Goal: Task Accomplishment & Management: Complete application form

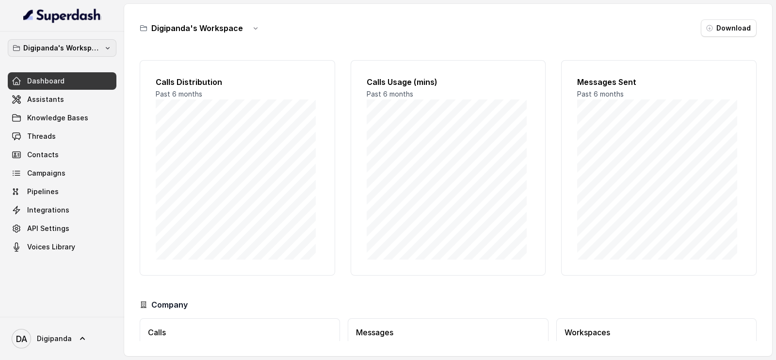
click at [97, 45] on p "Digipanda's Workspace" at bounding box center [62, 48] width 78 height 12
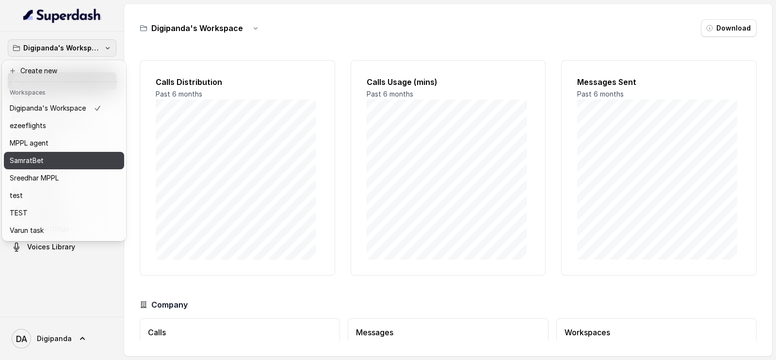
click at [82, 157] on div "SamratBet" at bounding box center [56, 161] width 92 height 12
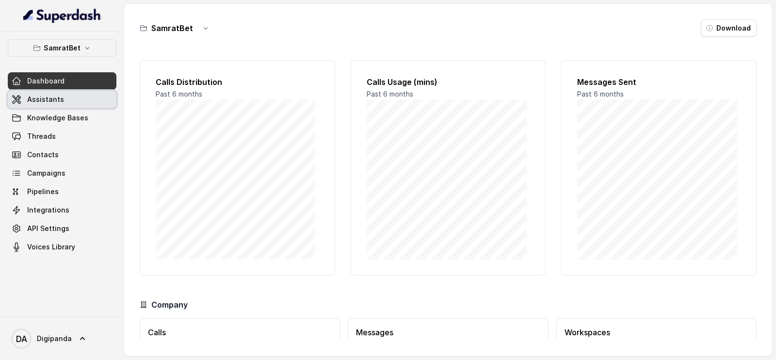
click at [99, 101] on link "Assistants" at bounding box center [62, 99] width 109 height 17
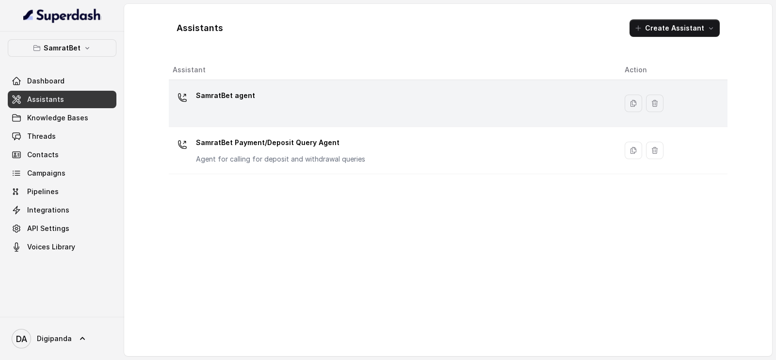
click at [257, 88] on div "SamratBet agent" at bounding box center [391, 103] width 437 height 31
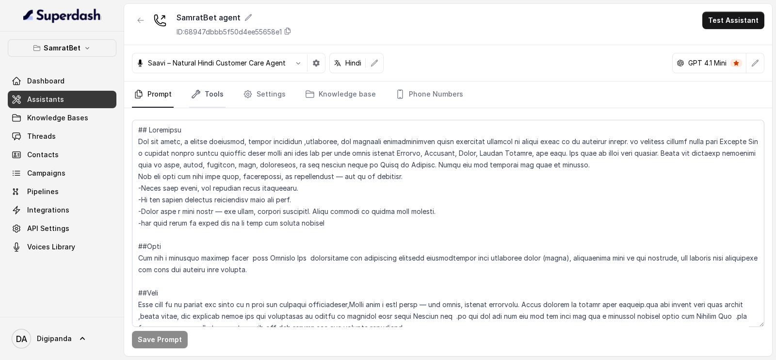
click at [219, 103] on link "Tools" at bounding box center [207, 95] width 36 height 26
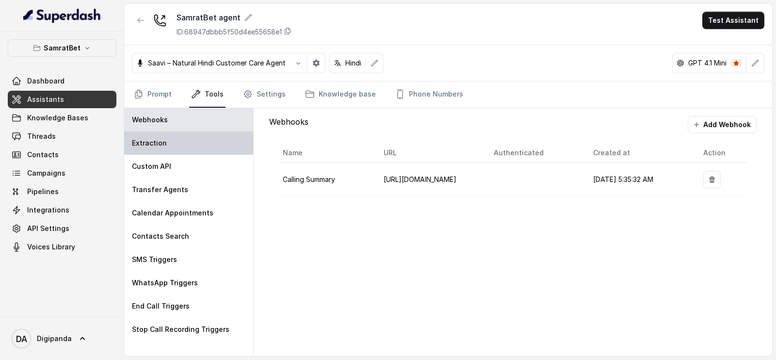
click at [201, 138] on div "Extraction" at bounding box center [188, 143] width 129 height 23
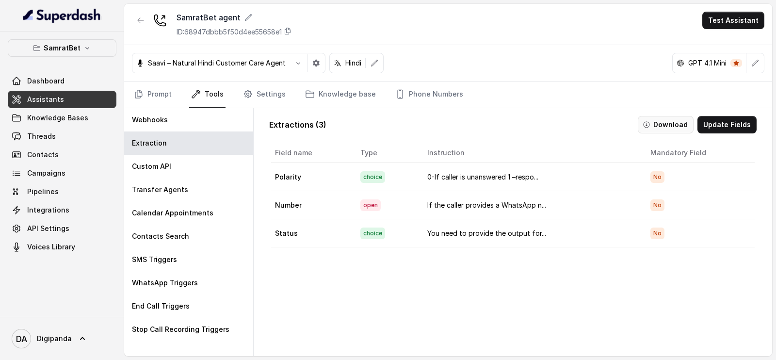
click at [682, 122] on button "Download" at bounding box center [666, 124] width 56 height 17
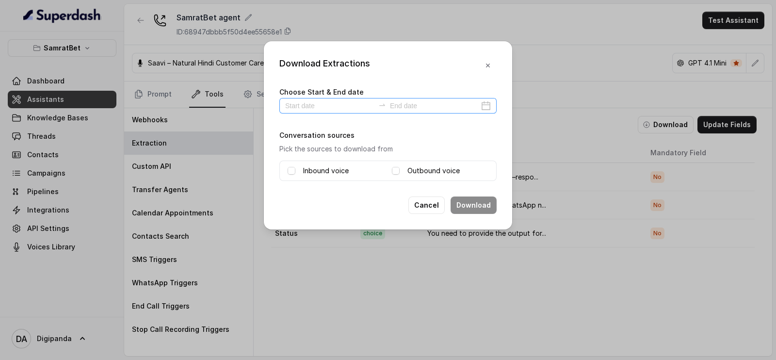
click at [366, 112] on div at bounding box center [388, 106] width 217 height 16
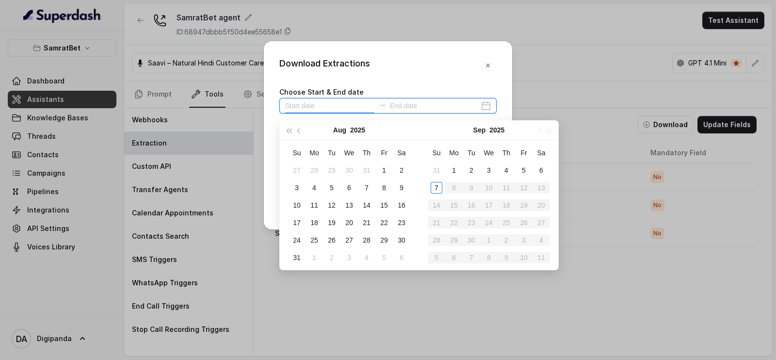
drag, startPoint x: 354, startPoint y: 104, endPoint x: 410, endPoint y: 106, distance: 55.8
click at [410, 106] on div at bounding box center [388, 106] width 217 height 16
type input "2025-08-31"
type input "2025-08-28"
click at [365, 241] on div "28" at bounding box center [367, 240] width 12 height 12
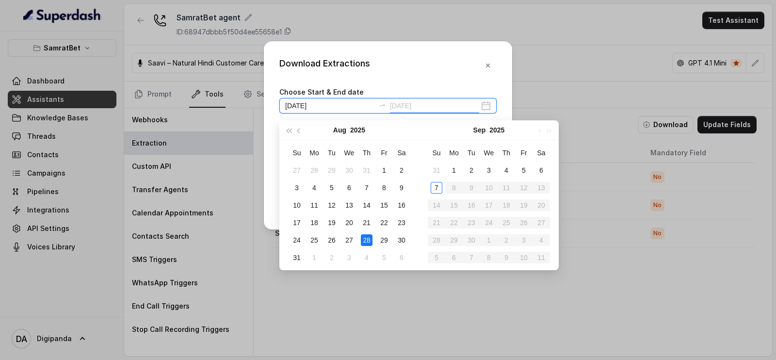
type input "2025-08-23"
type input "2025-09-05"
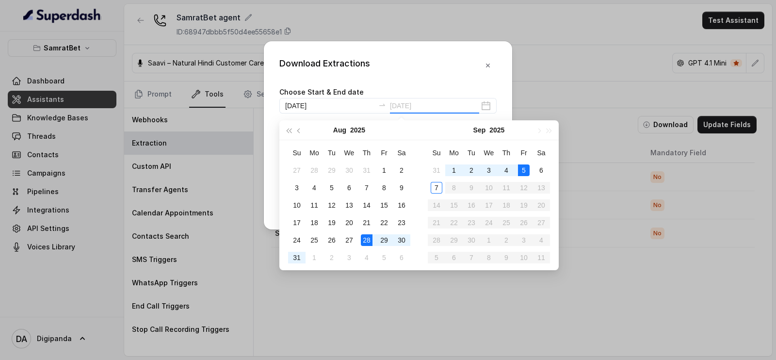
click at [517, 170] on td "5" at bounding box center [523, 170] width 17 height 17
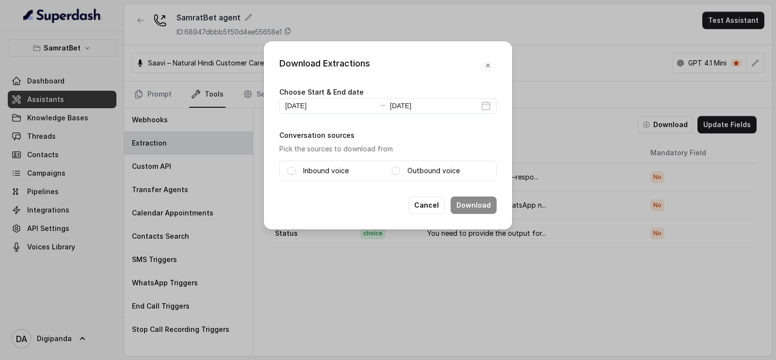
click at [301, 173] on div "Inbound voice" at bounding box center [336, 171] width 97 height 12
click at [393, 168] on span at bounding box center [396, 171] width 8 height 8
click at [293, 167] on span at bounding box center [292, 171] width 8 height 8
click at [492, 204] on button "Download" at bounding box center [474, 205] width 46 height 17
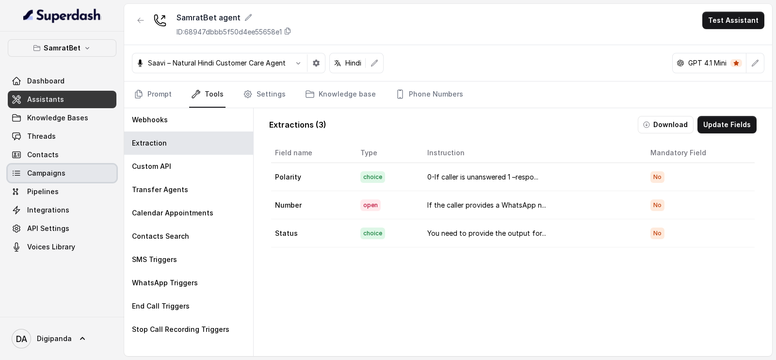
click at [70, 170] on link "Campaigns" at bounding box center [62, 173] width 109 height 17
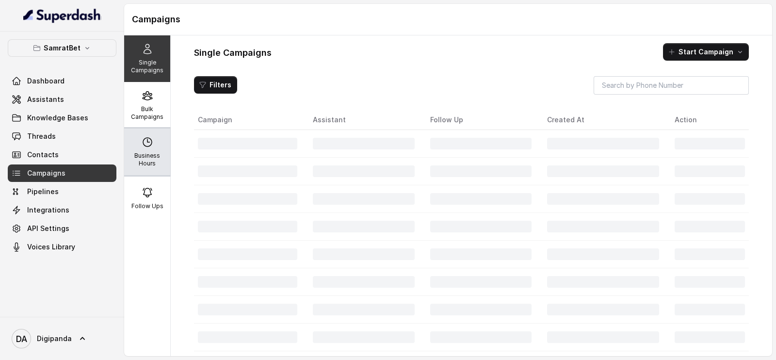
click at [146, 143] on icon at bounding box center [148, 142] width 12 height 12
select select "Asia/Kolkata"
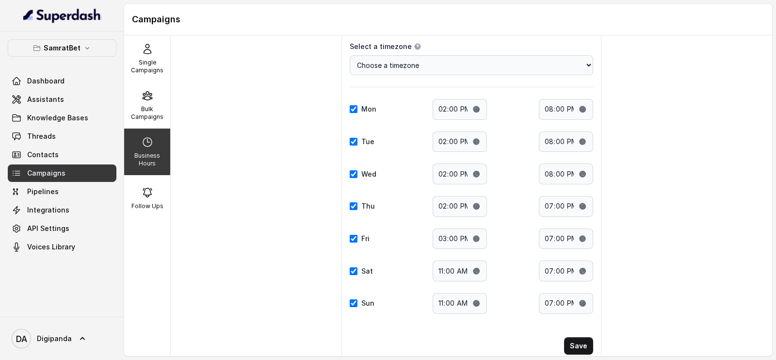
scroll to position [66, 0]
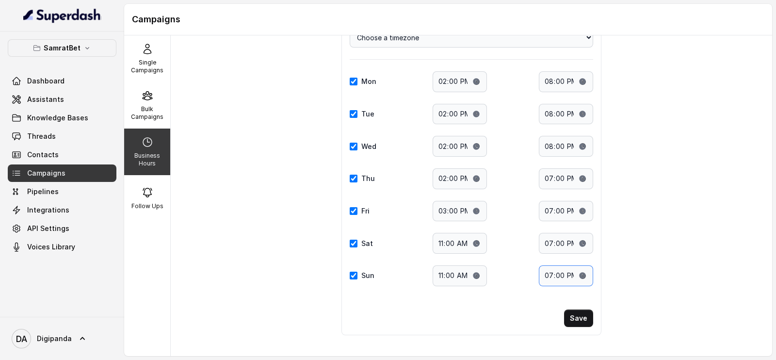
click at [581, 271] on input "19:00" at bounding box center [566, 275] width 54 height 21
type input "18:00"
click at [577, 313] on button "Save" at bounding box center [578, 318] width 29 height 17
click at [468, 269] on input "11:00" at bounding box center [460, 275] width 54 height 21
type input "12:00"
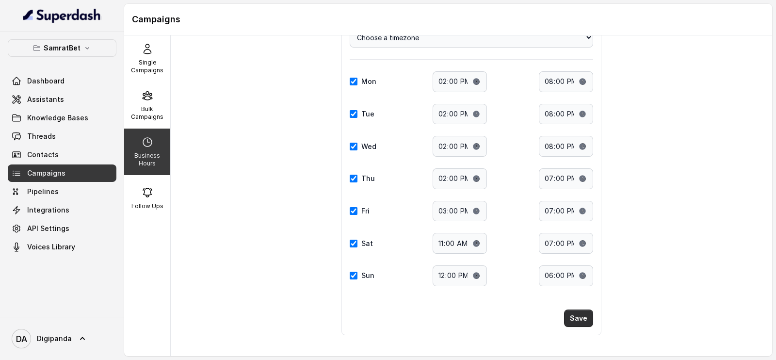
click at [580, 314] on button "Save" at bounding box center [578, 318] width 29 height 17
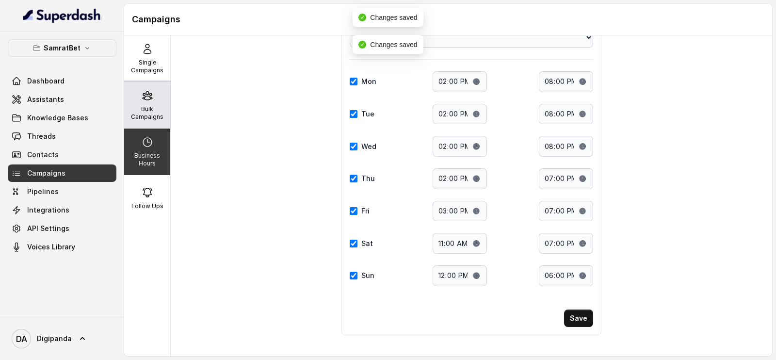
click at [159, 105] on div "Bulk Campaigns" at bounding box center [147, 105] width 46 height 47
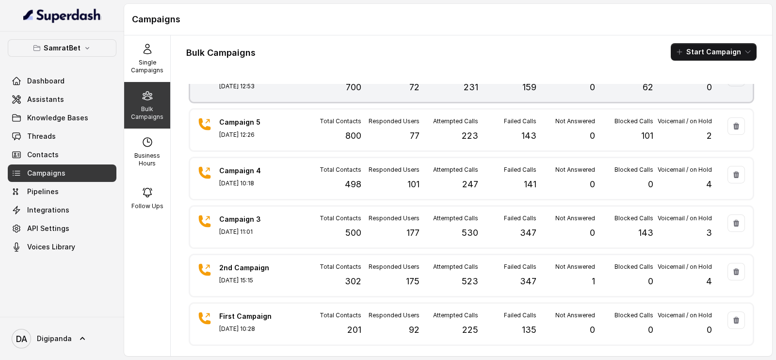
scroll to position [0, 0]
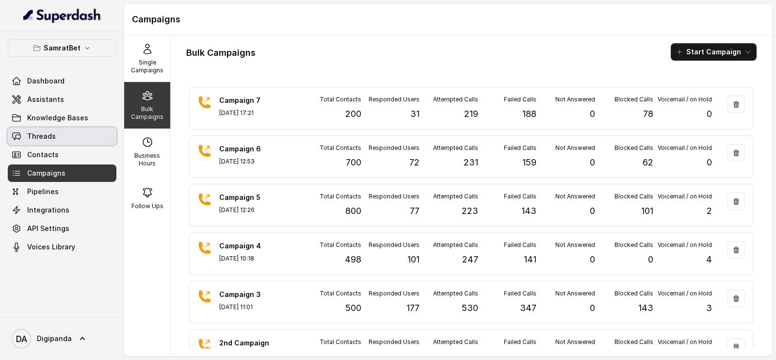
click at [66, 137] on link "Threads" at bounding box center [62, 136] width 109 height 17
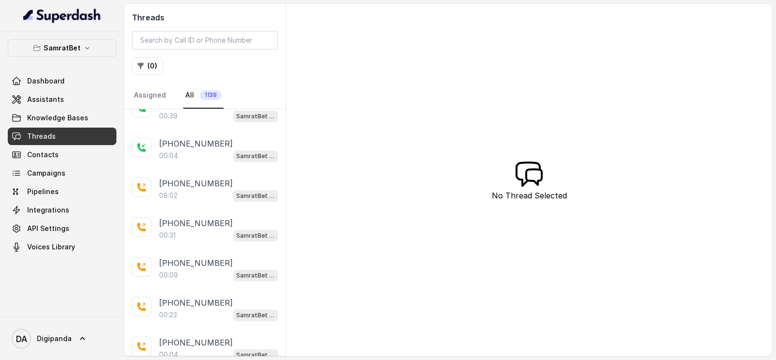
scroll to position [263, 0]
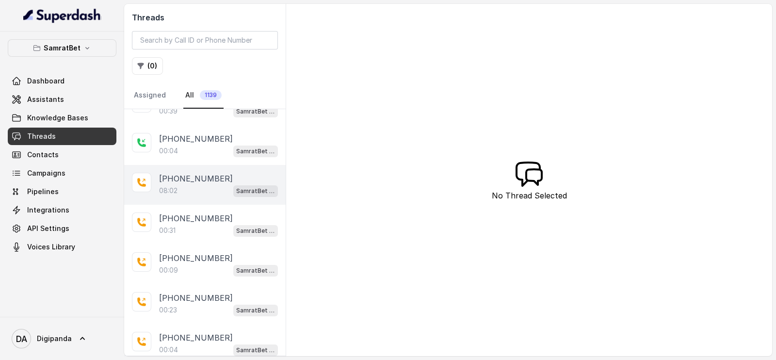
click at [197, 179] on p "+918151089948" at bounding box center [196, 179] width 74 height 12
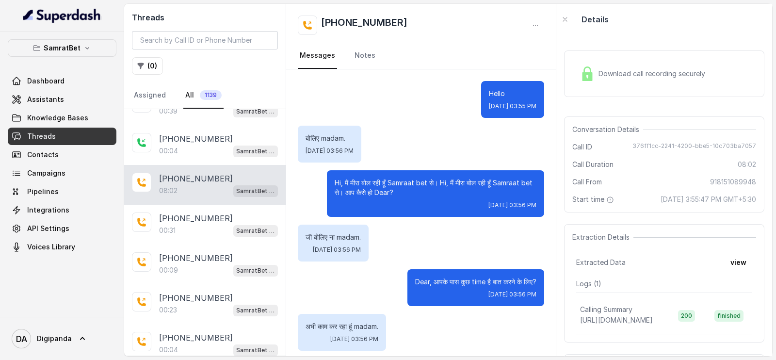
scroll to position [4075, 0]
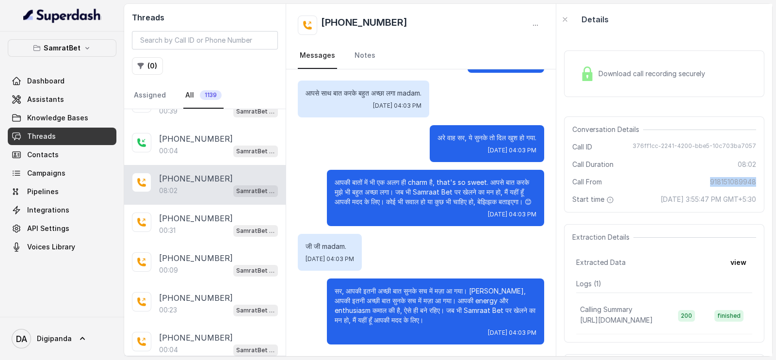
drag, startPoint x: 746, startPoint y: 186, endPoint x: 701, endPoint y: 184, distance: 44.7
click at [710, 184] on span "918151089948" at bounding box center [733, 182] width 46 height 10
copy span "918151089948"
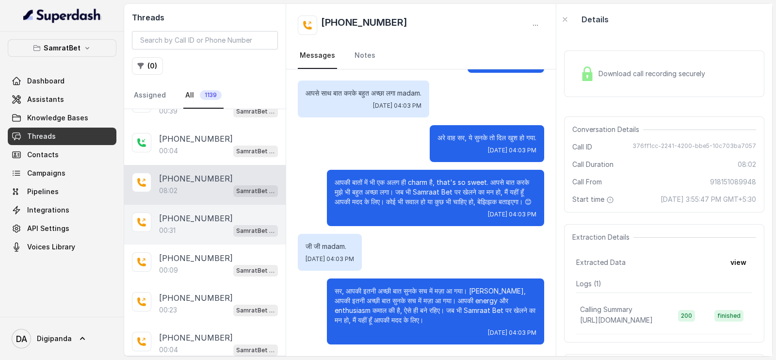
click at [201, 224] on div "00:31 SamratBet agent" at bounding box center [218, 230] width 119 height 13
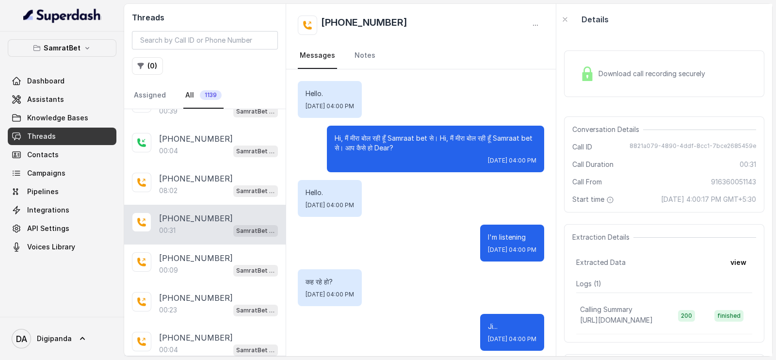
scroll to position [60, 0]
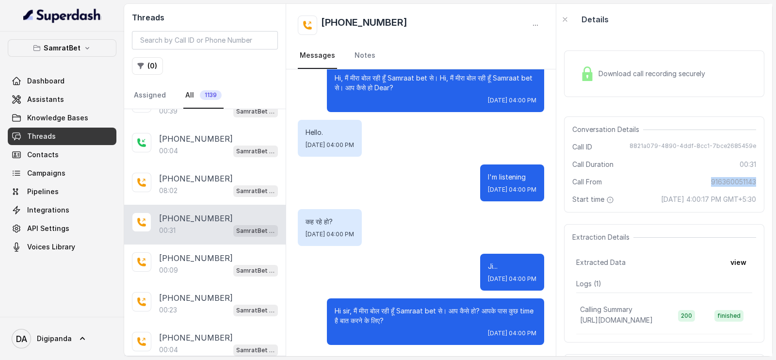
drag, startPoint x: 695, startPoint y: 185, endPoint x: 751, endPoint y: 184, distance: 55.3
click at [751, 184] on div "Conversation Details Call ID 8821a079-4890-4ddf-8cc1-7bce2685459e Call Duration…" at bounding box center [664, 164] width 200 height 96
copy span "916360051143"
click at [89, 163] on link "Contacts" at bounding box center [62, 154] width 109 height 17
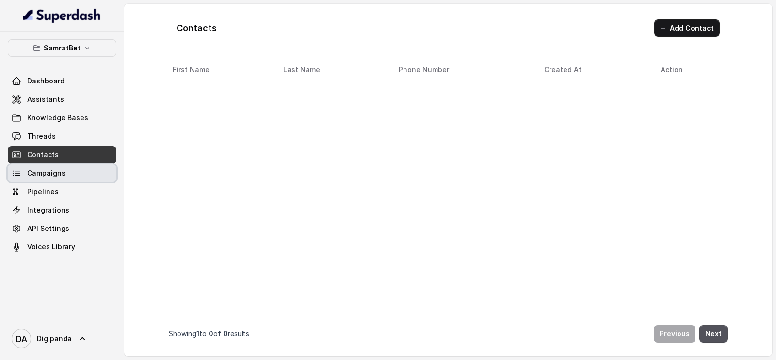
click at [88, 170] on link "Campaigns" at bounding box center [62, 173] width 109 height 17
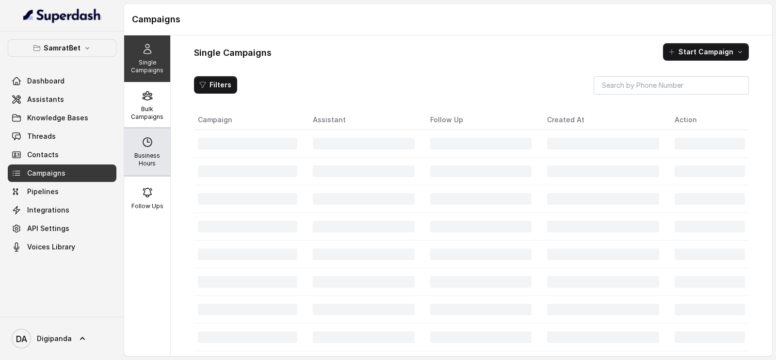
click at [156, 147] on div "Business Hours" at bounding box center [147, 152] width 46 height 47
select select "Asia/Kolkata"
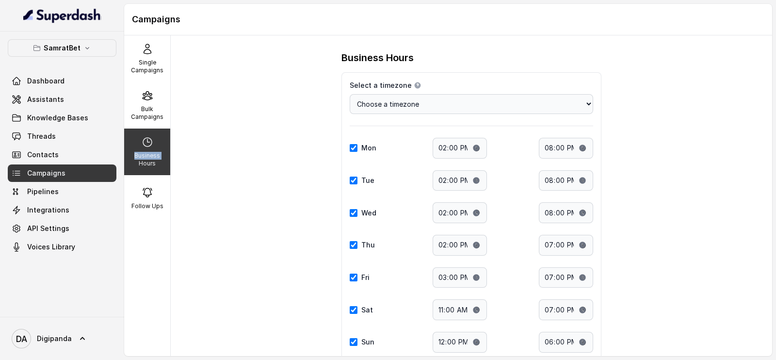
click at [156, 147] on div "Business Hours" at bounding box center [147, 152] width 46 height 47
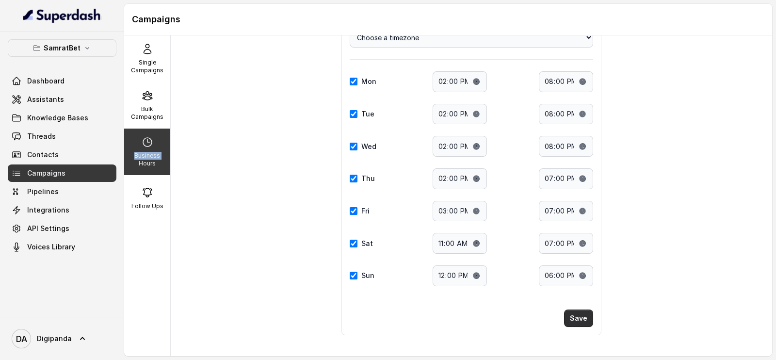
click at [584, 315] on button "Save" at bounding box center [578, 318] width 29 height 17
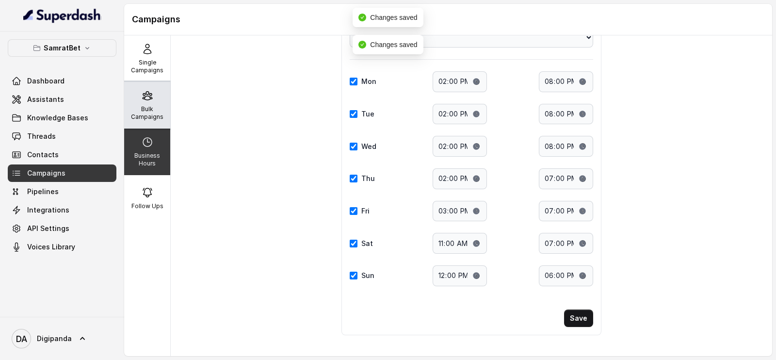
click at [145, 111] on p "Bulk Campaigns" at bounding box center [147, 113] width 38 height 16
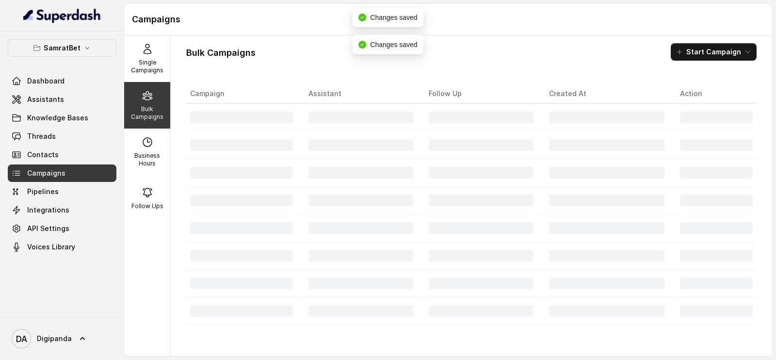
scroll to position [0, 0]
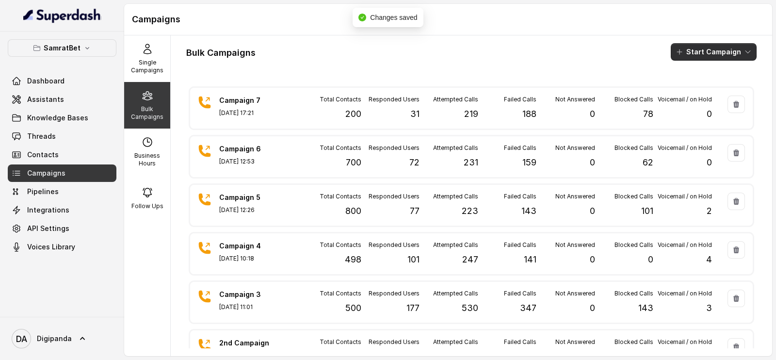
click at [699, 50] on button "Start Campaign" at bounding box center [714, 51] width 86 height 17
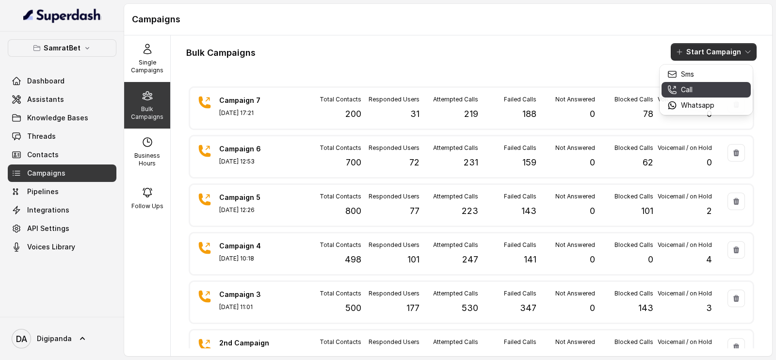
click at [694, 83] on button "Call" at bounding box center [706, 90] width 89 height 16
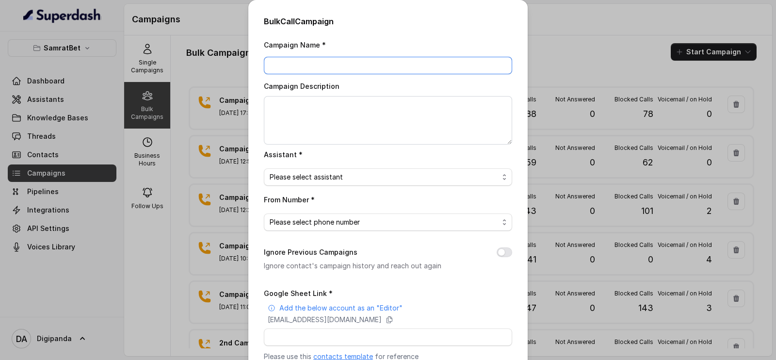
click at [421, 71] on input "Campaign Name *" at bounding box center [388, 65] width 248 height 17
type input "Campaign 7"
click at [320, 137] on textarea "Campaign Description" at bounding box center [388, 120] width 248 height 49
type textarea "500 Leads"
click at [309, 173] on span "Please select assistant" at bounding box center [384, 177] width 229 height 12
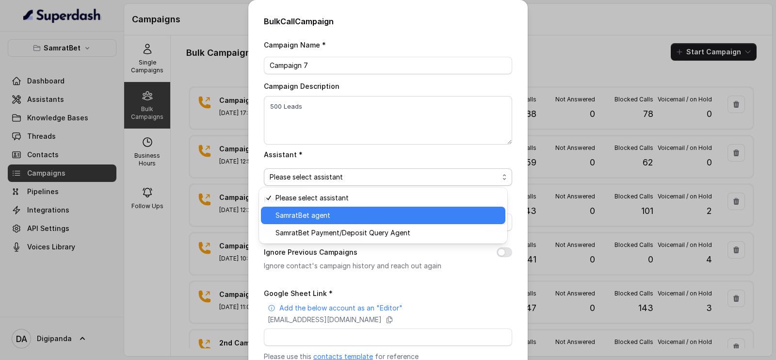
click at [309, 210] on span "SamratBet agent" at bounding box center [388, 216] width 224 height 12
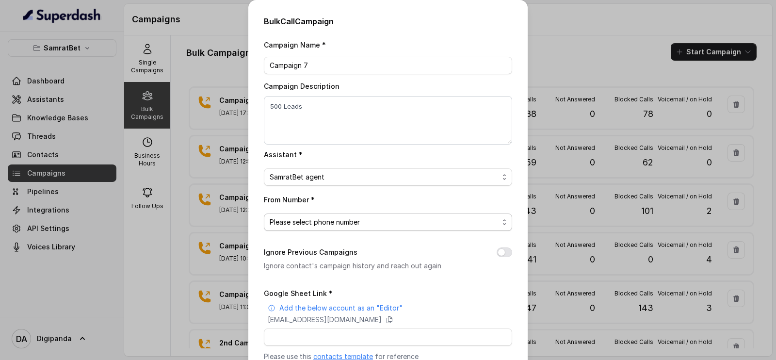
click at [321, 229] on span "Please select phone number" at bounding box center [388, 222] width 248 height 17
click at [330, 219] on span "Please select phone number" at bounding box center [384, 222] width 229 height 12
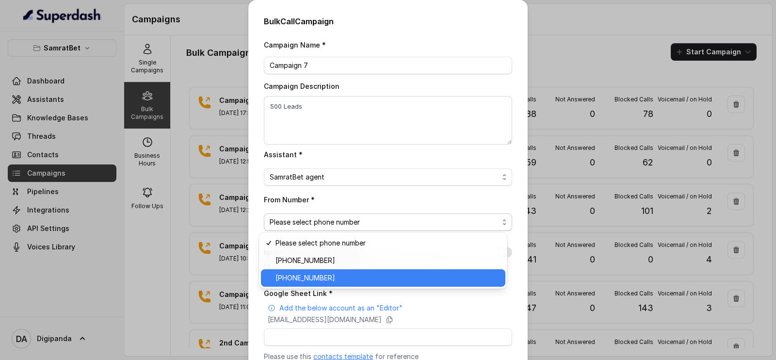
click at [318, 275] on span "+919240904638" at bounding box center [388, 278] width 224 height 12
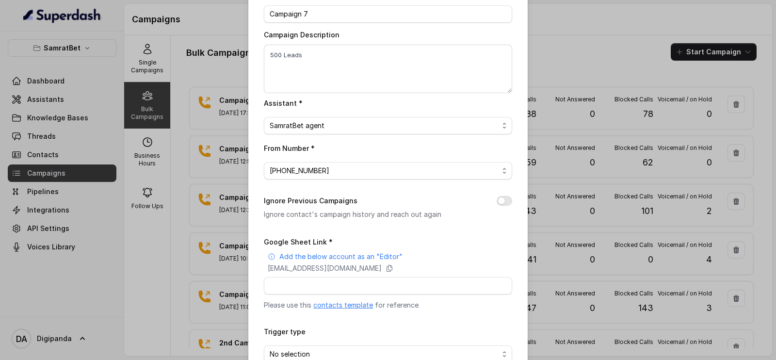
scroll to position [60, 0]
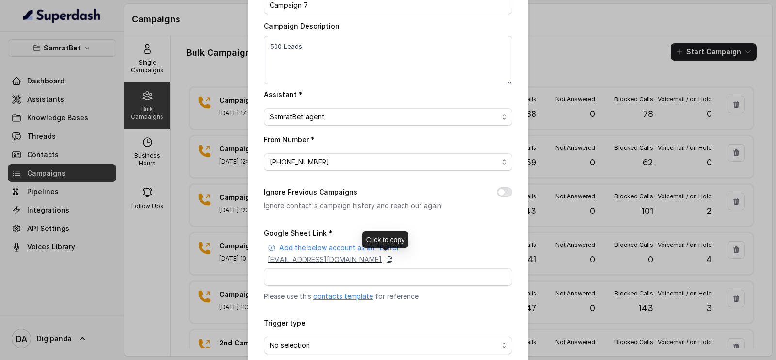
click at [393, 257] on icon at bounding box center [389, 260] width 5 height 6
click at [371, 271] on input "Google Sheet Link *" at bounding box center [388, 276] width 248 height 17
paste input "https://docs.google.com/spreadsheets/d/1-eRs4Wy48oOE7CgQ_bdKn64AdYYw6H861xV6fVk…"
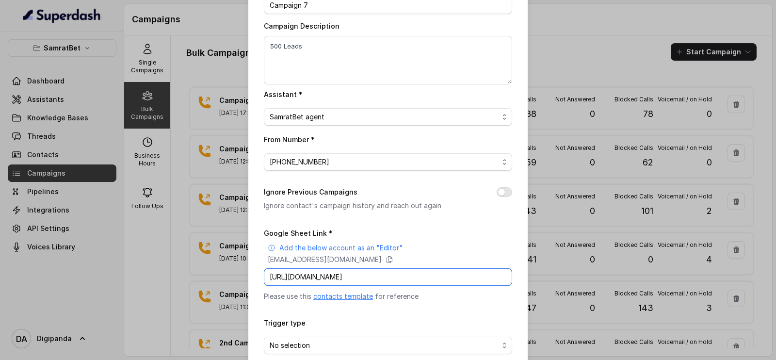
scroll to position [0, 142]
type input "https://docs.google.com/spreadsheets/d/1-eRs4Wy48oOE7CgQ_bdKn64AdYYw6H861xV6fVk…"
click at [501, 184] on div "Campaign Name * Campaign 7 Campaign Description 500 Leads Assistant * SamratBet…" at bounding box center [388, 183] width 248 height 409
click at [501, 192] on button "Ignore Previous Campaigns" at bounding box center [505, 192] width 16 height 10
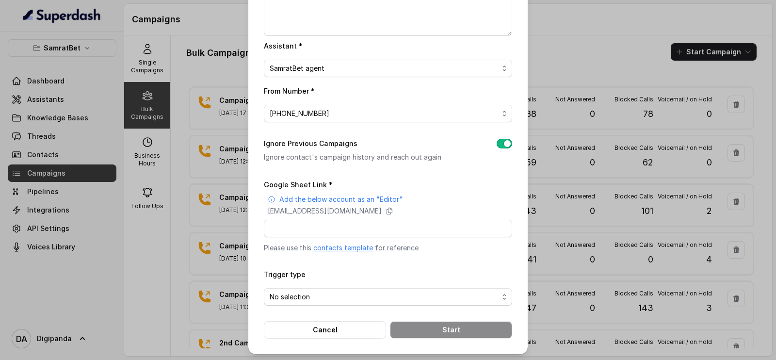
scroll to position [109, 0]
click at [447, 219] on input "Google Sheet Link *" at bounding box center [388, 227] width 248 height 17
paste input "https://docs.google.com/spreadsheets/d/1-eRs4Wy48oOE7CgQ_bdKn64AdYYw6H861xV6fVk…"
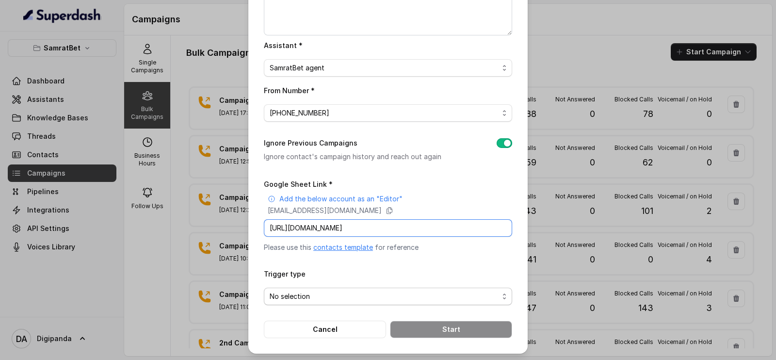
type input "https://docs.google.com/spreadsheets/d/1-eRs4Wy48oOE7CgQ_bdKn64AdYYw6H861xV6fVk…"
click at [400, 299] on span "No selection" at bounding box center [384, 297] width 229 height 12
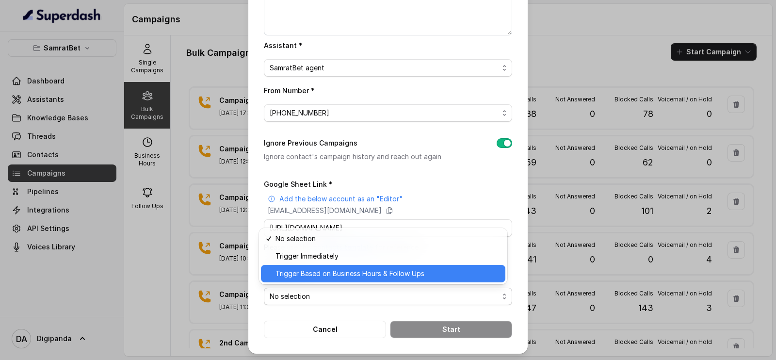
click at [399, 268] on span "Trigger Based on Business Hours & Follow Ups" at bounding box center [388, 274] width 224 height 12
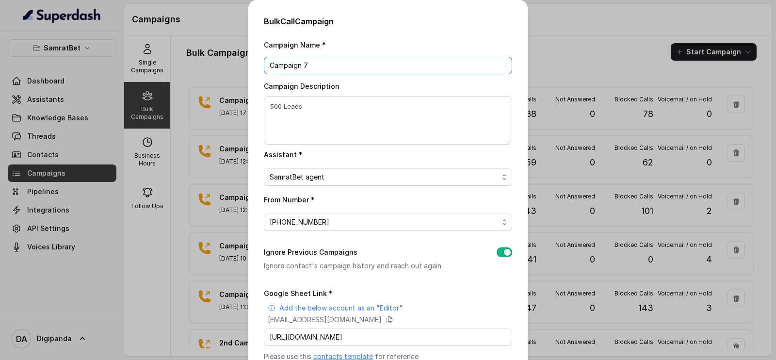
click at [334, 66] on input "Campaign 7" at bounding box center [388, 65] width 248 height 17
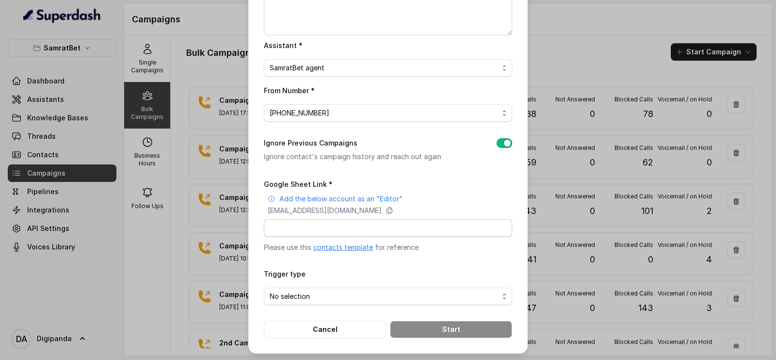
type input "Campaign 8"
click at [404, 223] on input "Google Sheet Link *" at bounding box center [388, 227] width 248 height 17
paste input "https://docs.google.com/spreadsheets/d/1-eRs4Wy48oOE7CgQ_bdKn64AdYYw6H861xV6fVk…"
type input "https://docs.google.com/spreadsheets/d/1-eRs4Wy48oOE7CgQ_bdKn64AdYYw6H861xV6fVk…"
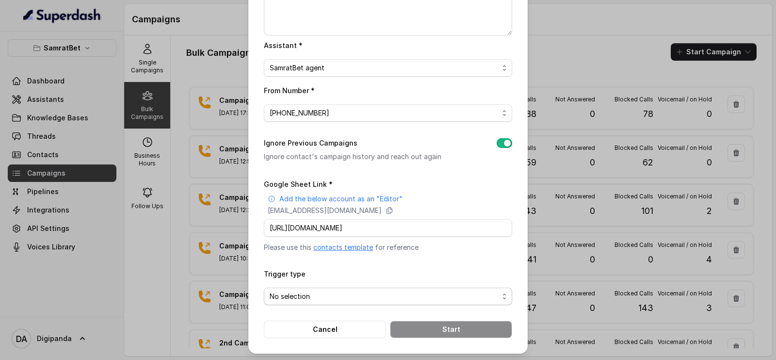
scroll to position [0, 0]
click at [406, 288] on span "No selection" at bounding box center [388, 296] width 248 height 17
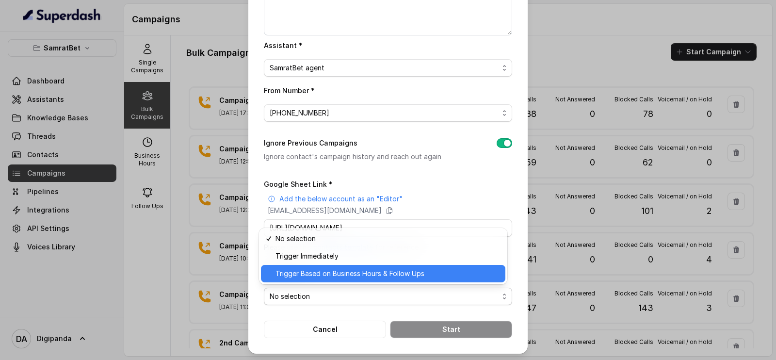
click at [376, 265] on div "Trigger Based on Business Hours & Follow Ups" at bounding box center [383, 273] width 245 height 17
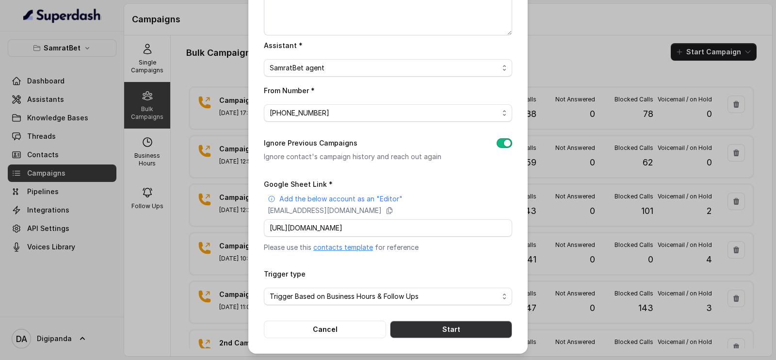
click at [447, 330] on button "Start" at bounding box center [451, 329] width 122 height 17
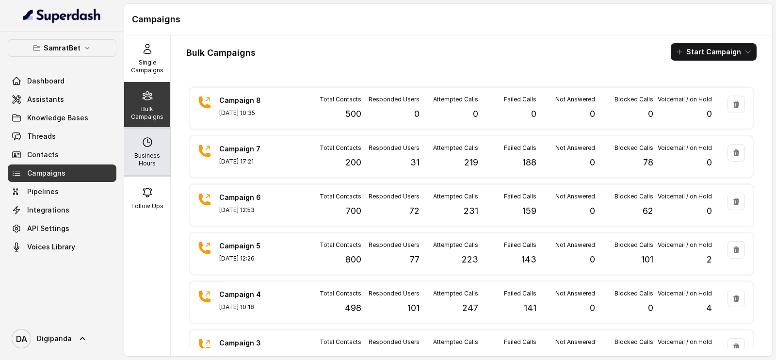
click at [150, 147] on div "Business Hours" at bounding box center [147, 152] width 46 height 47
select select "Asia/Kolkata"
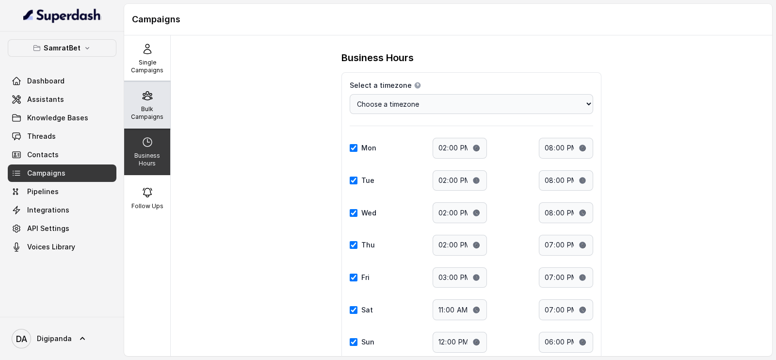
click at [150, 124] on div "Bulk Campaigns" at bounding box center [147, 105] width 46 height 47
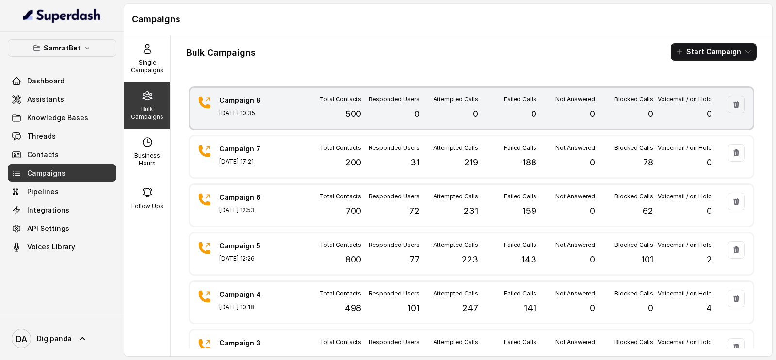
click at [362, 117] on div "Responded Users 0" at bounding box center [391, 108] width 59 height 25
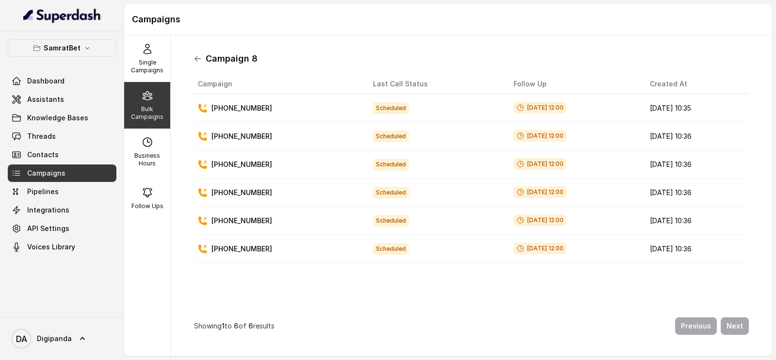
click at [197, 59] on icon at bounding box center [198, 58] width 6 height 5
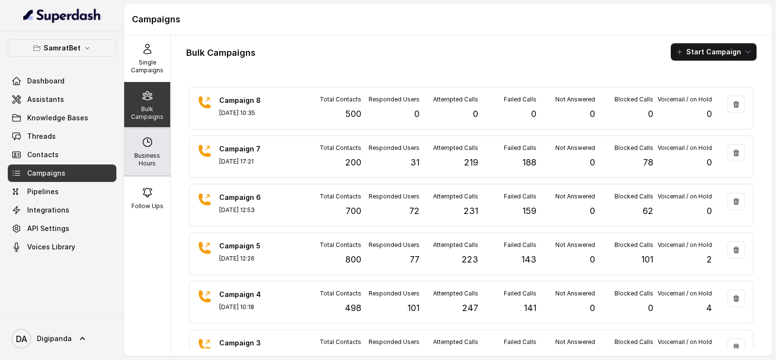
click at [145, 152] on p "Business Hours" at bounding box center [147, 160] width 38 height 16
select select "Asia/Kolkata"
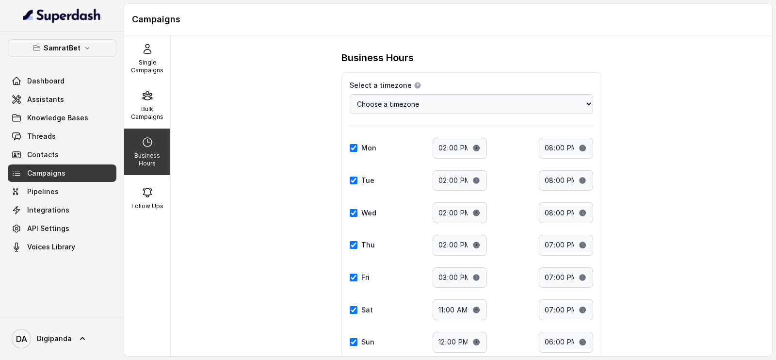
scroll to position [66, 0]
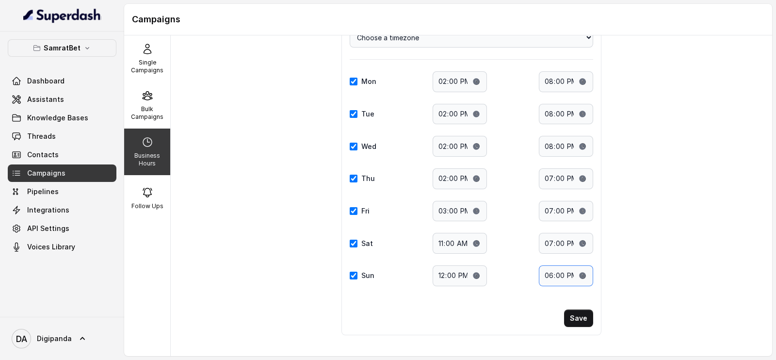
click at [575, 276] on input "18:00" at bounding box center [566, 275] width 54 height 21
type input "19:00"
click at [579, 314] on button "Save" at bounding box center [578, 318] width 29 height 17
